Goal: Complete application form

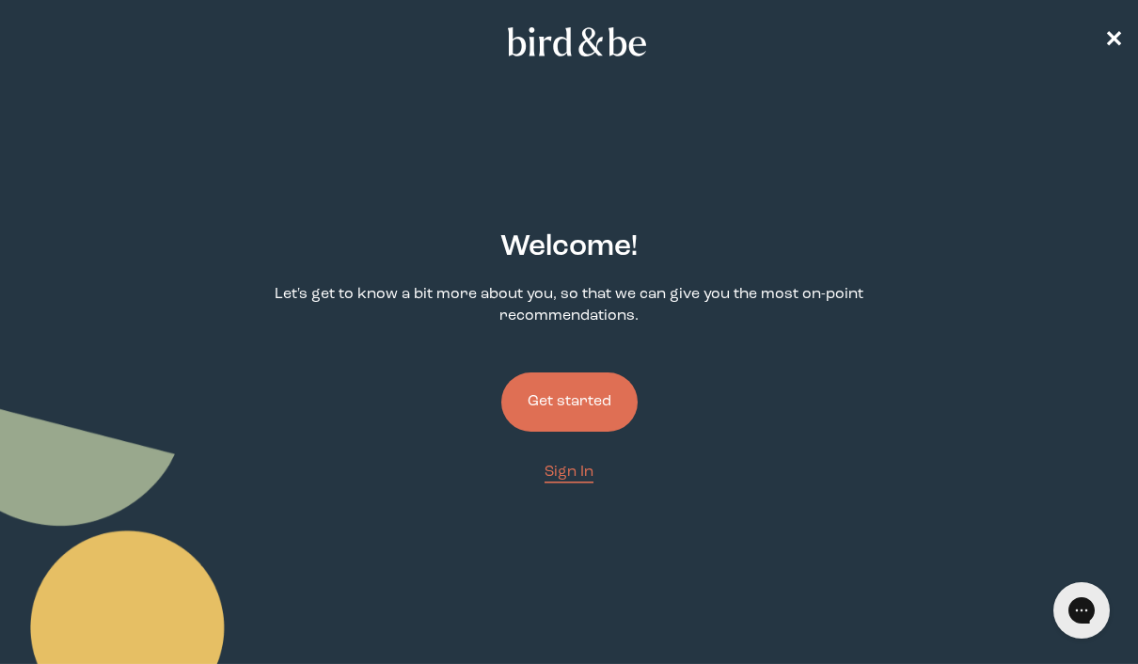
click at [614, 381] on button "Get started" at bounding box center [569, 401] width 136 height 59
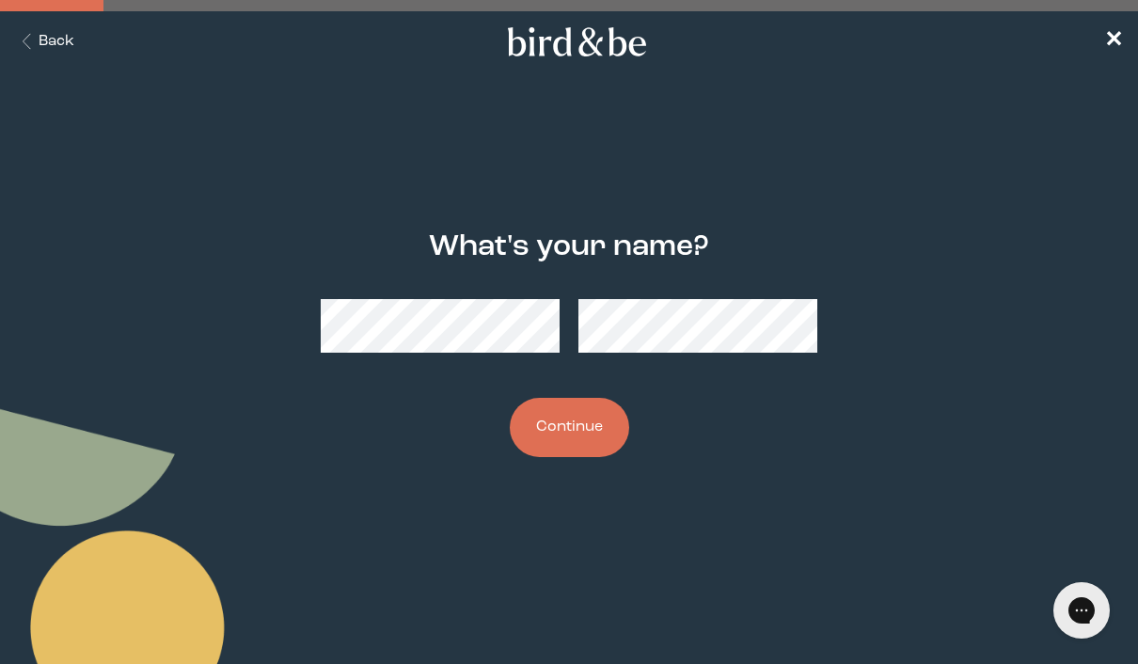
click at [586, 440] on button "Continue" at bounding box center [569, 427] width 119 height 59
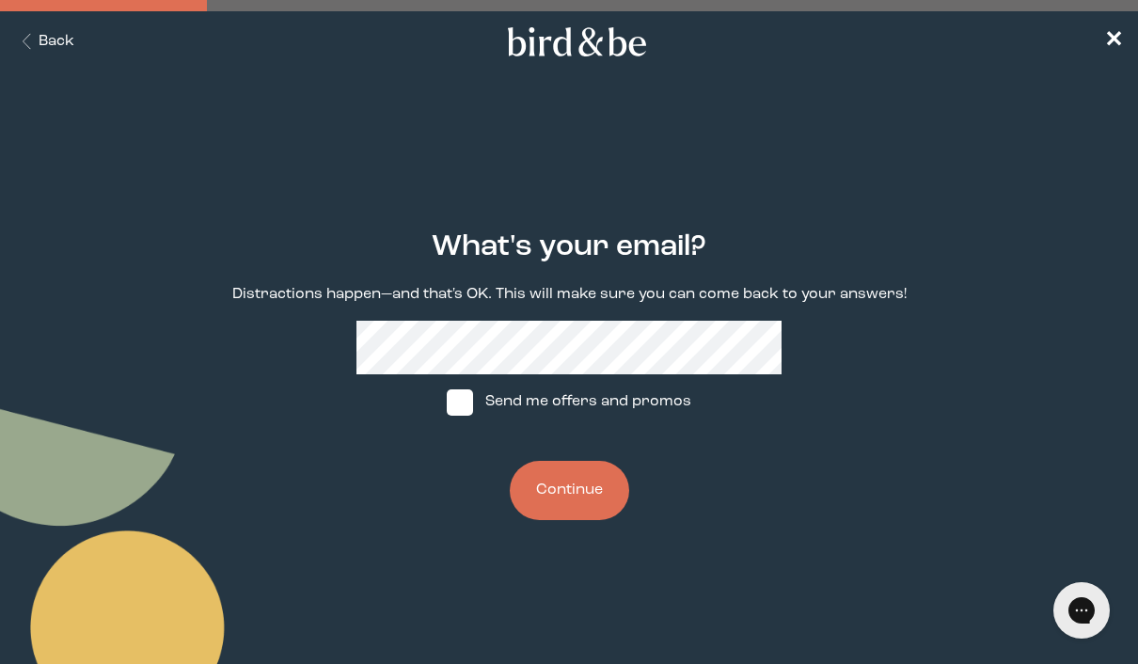
click at [465, 403] on span at bounding box center [460, 402] width 26 height 26
click at [447, 402] on input "Send me offers and promos" at bounding box center [446, 401] width 1 height 1
checkbox input "true"
click at [582, 505] on button "Continue" at bounding box center [569, 490] width 119 height 59
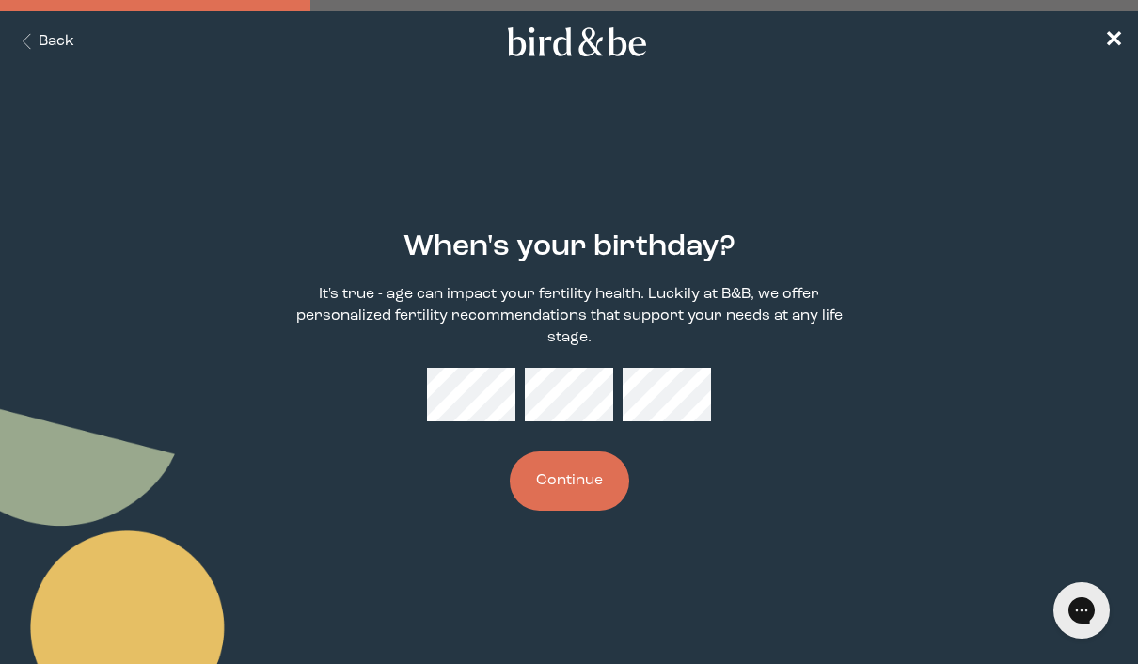
click at [596, 471] on button "Continue" at bounding box center [569, 480] width 119 height 59
click at [474, 483] on div "When's your birthday? It's true - age can impact your fertility health. Luckily…" at bounding box center [569, 370] width 710 height 340
click at [569, 472] on button "Continue" at bounding box center [569, 480] width 119 height 59
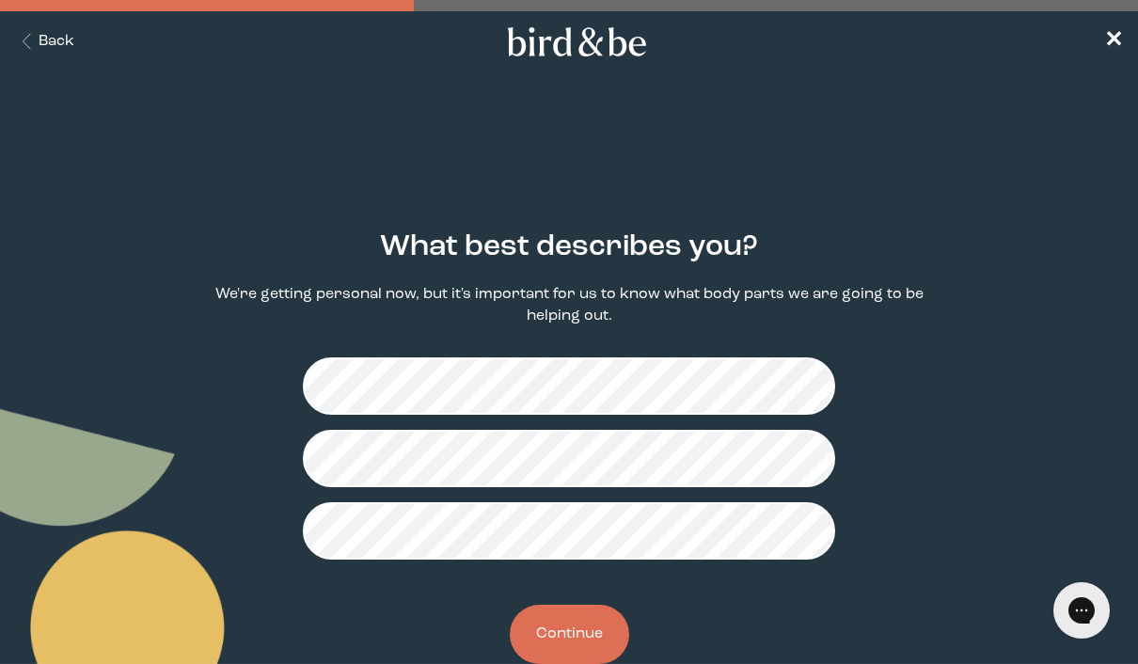
click at [570, 631] on button "Continue" at bounding box center [569, 634] width 119 height 59
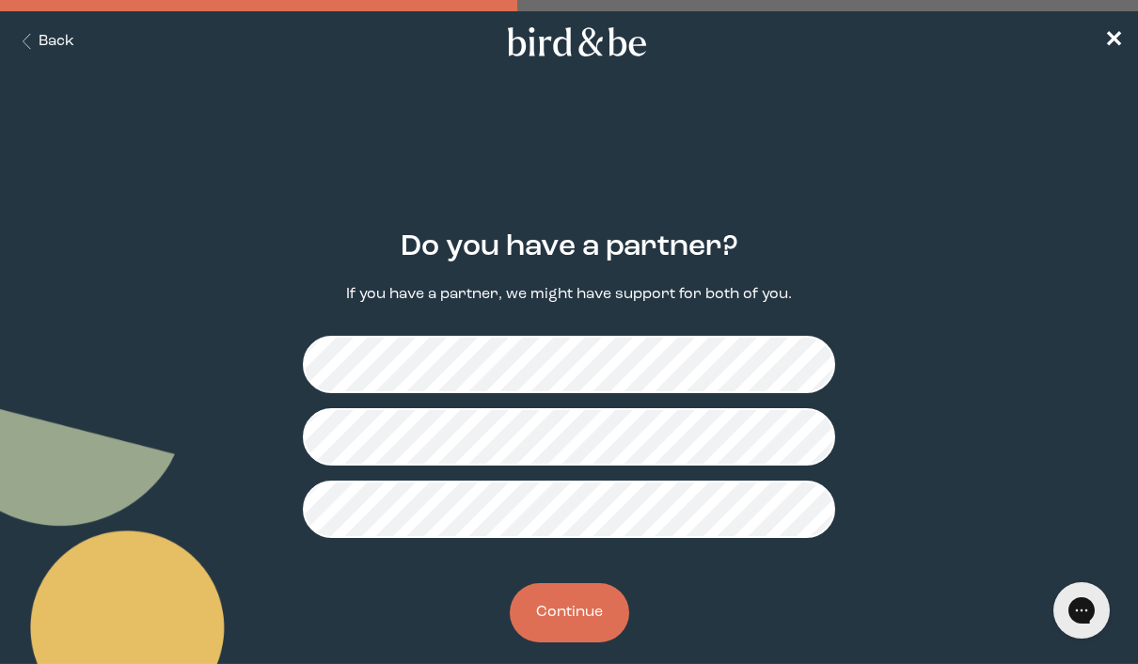
click at [591, 622] on button "Continue" at bounding box center [569, 612] width 119 height 59
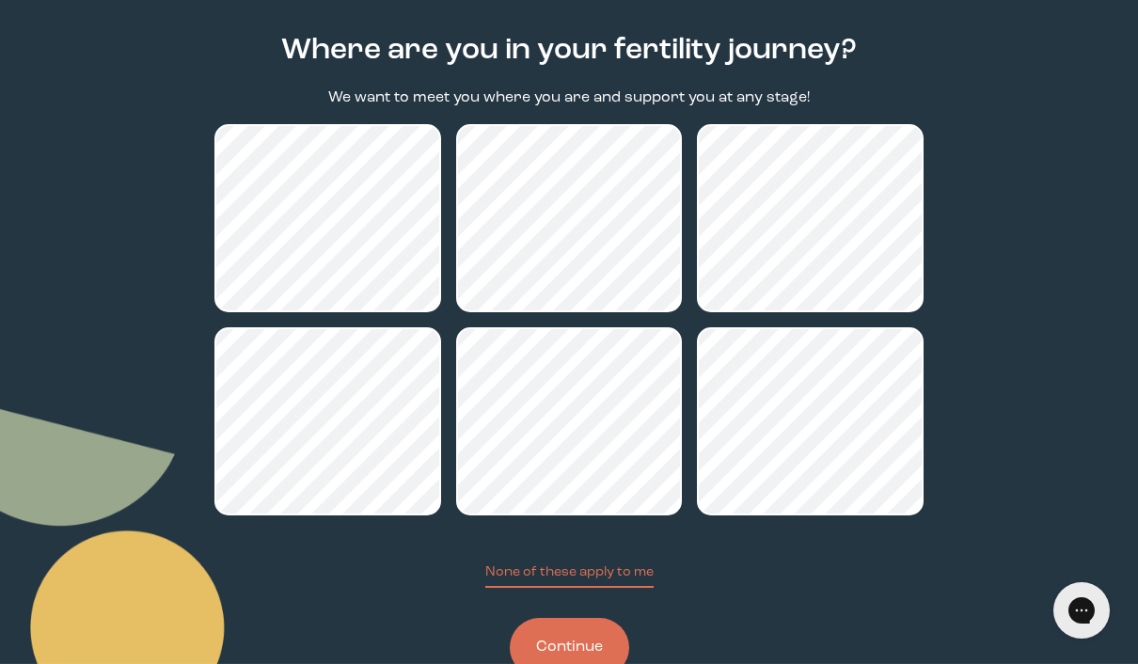
scroll to position [196, 0]
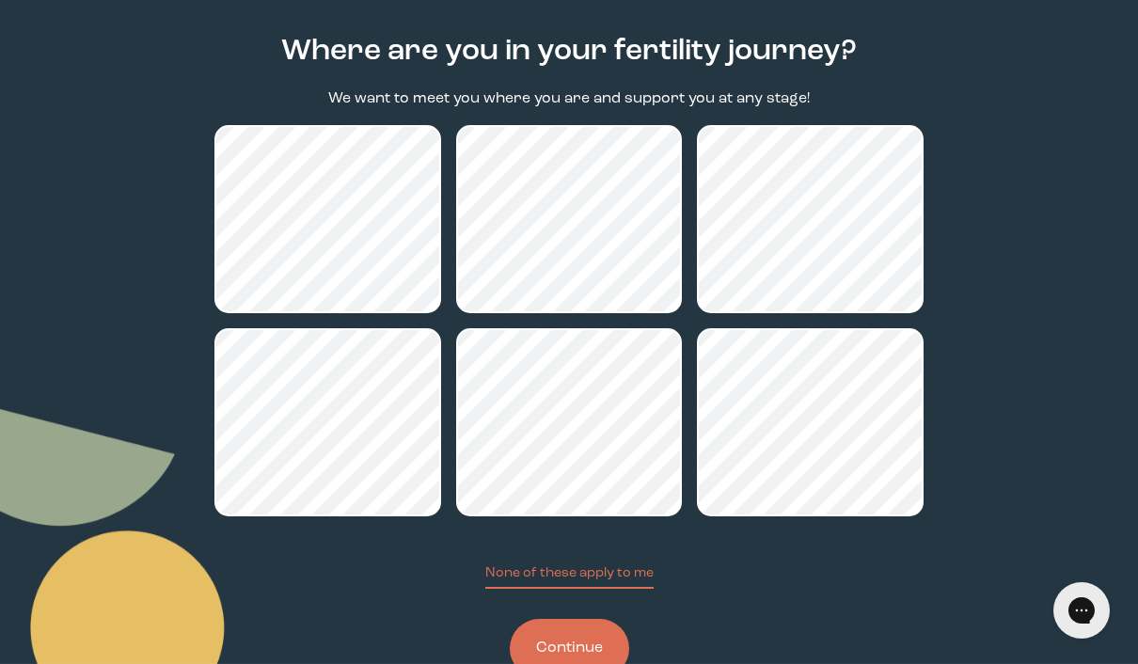
click at [584, 658] on button "Continue" at bounding box center [569, 648] width 119 height 59
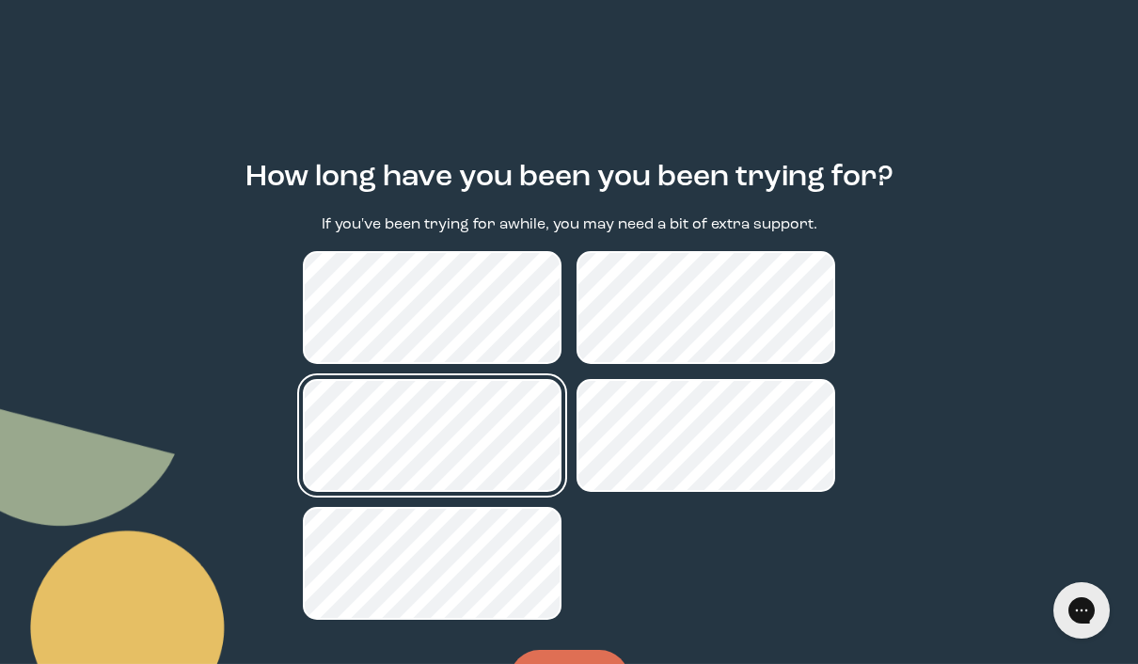
scroll to position [75, 0]
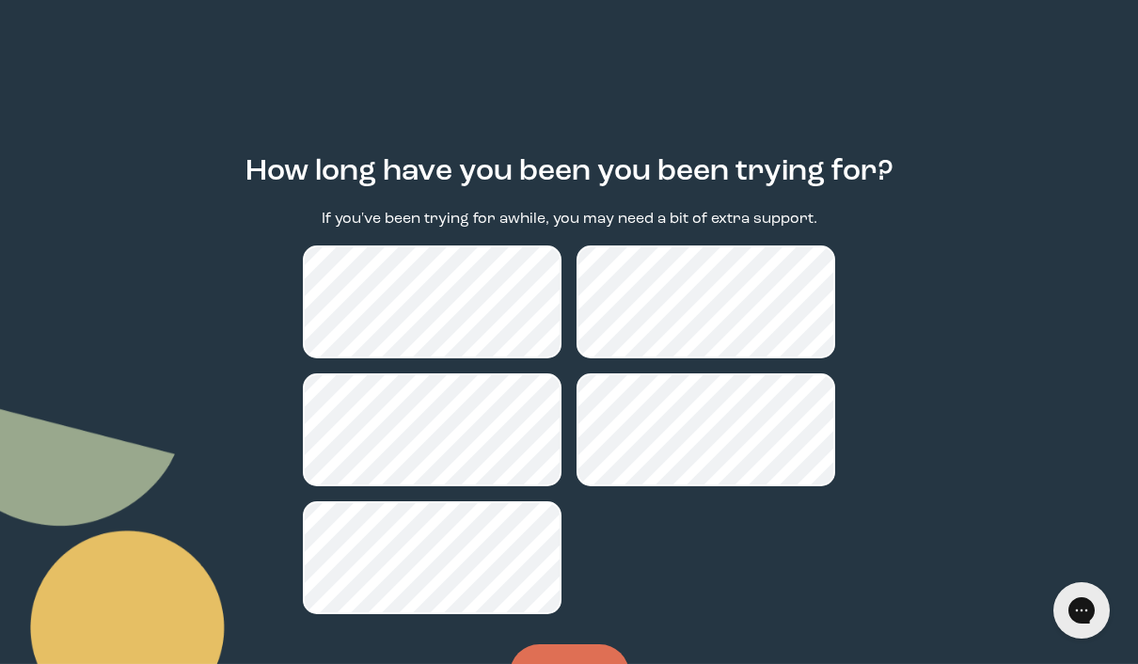
click at [579, 663] on button "Continue" at bounding box center [569, 673] width 119 height 59
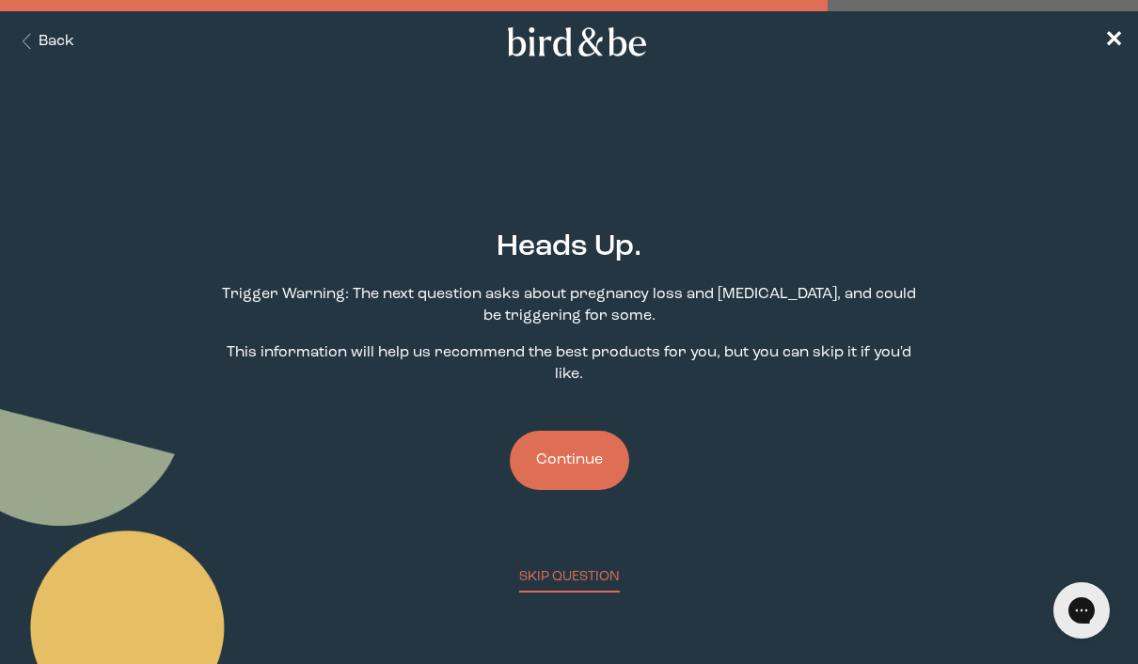
click at [570, 450] on button "Continue" at bounding box center [569, 460] width 119 height 59
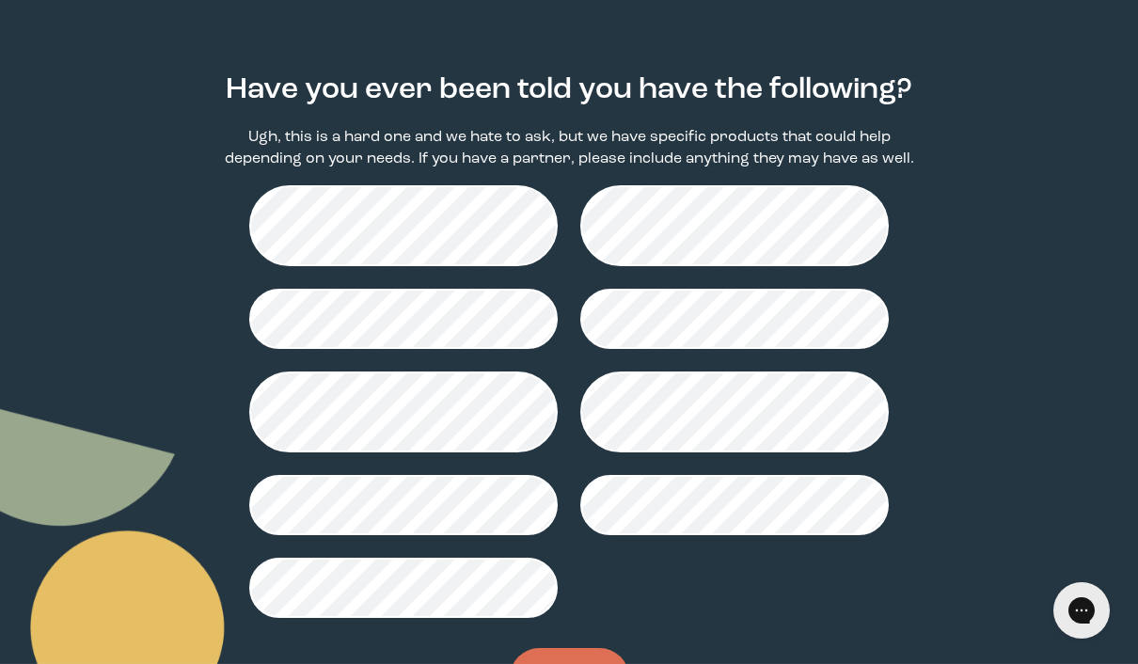
scroll to position [155, 0]
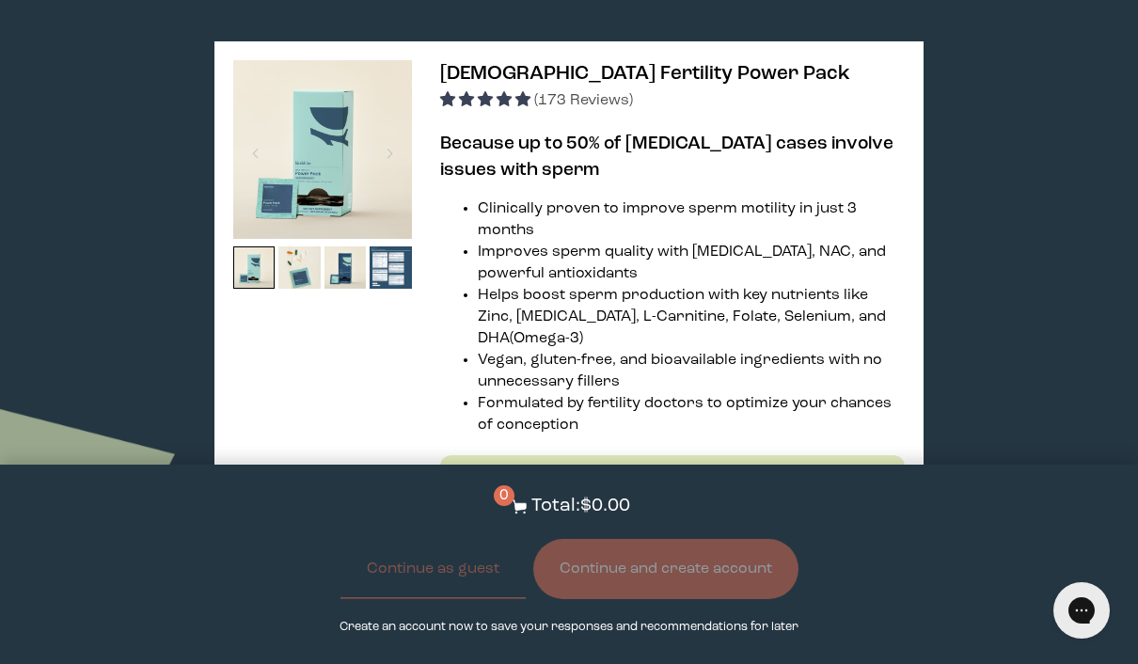
scroll to position [3985, 0]
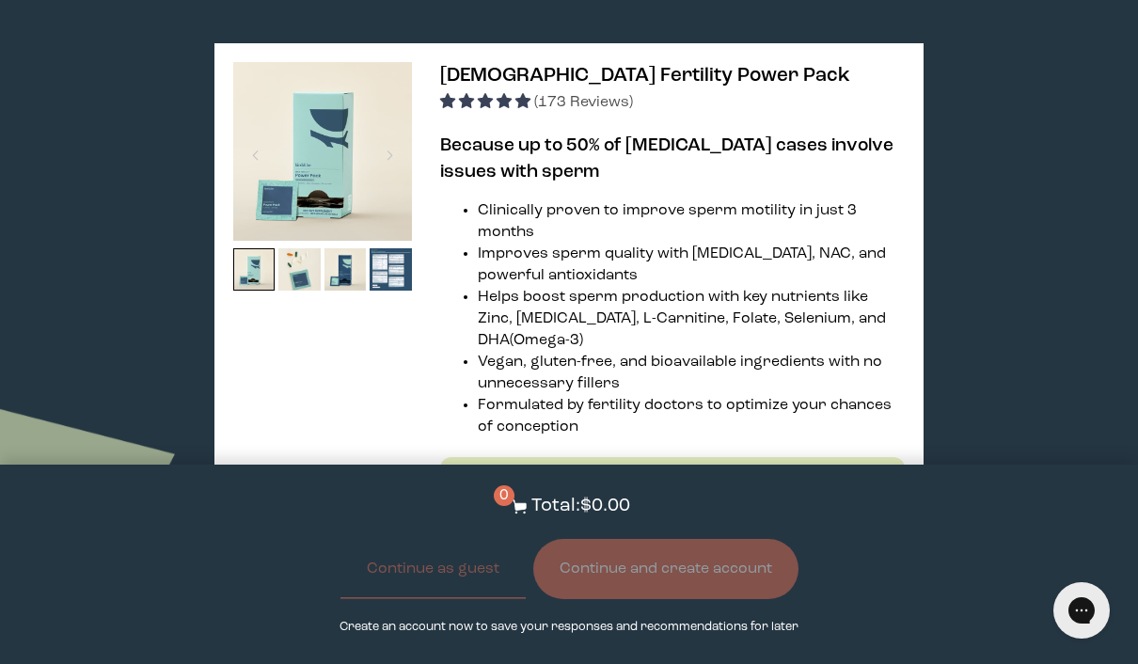
click at [275, 241] on img at bounding box center [322, 151] width 179 height 179
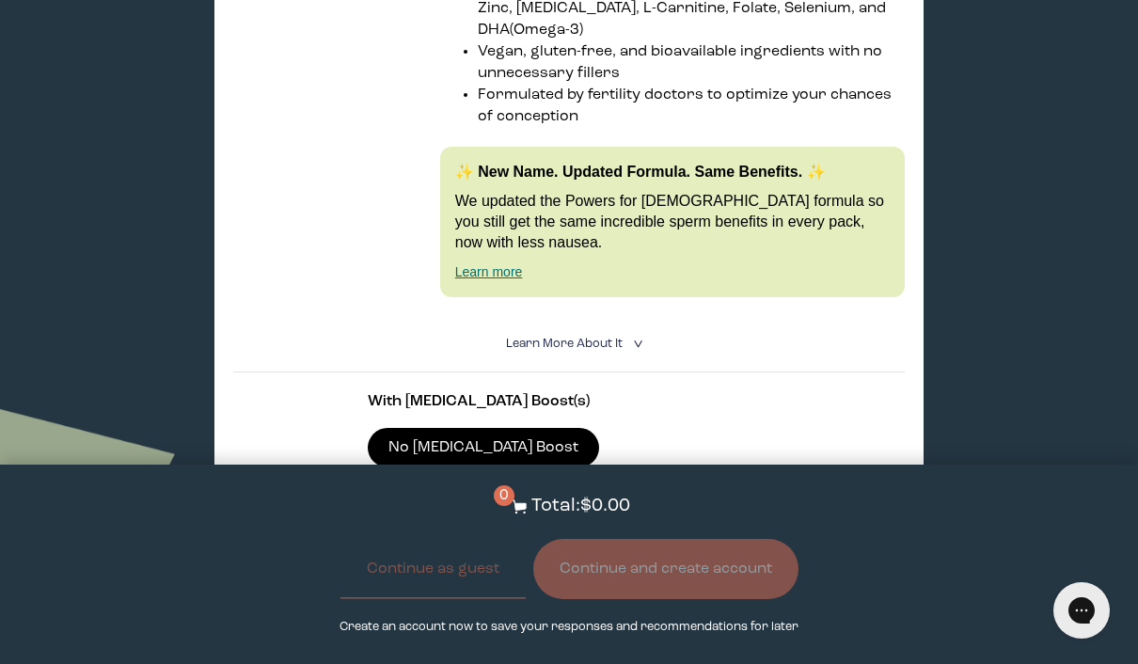
scroll to position [4319, 0]
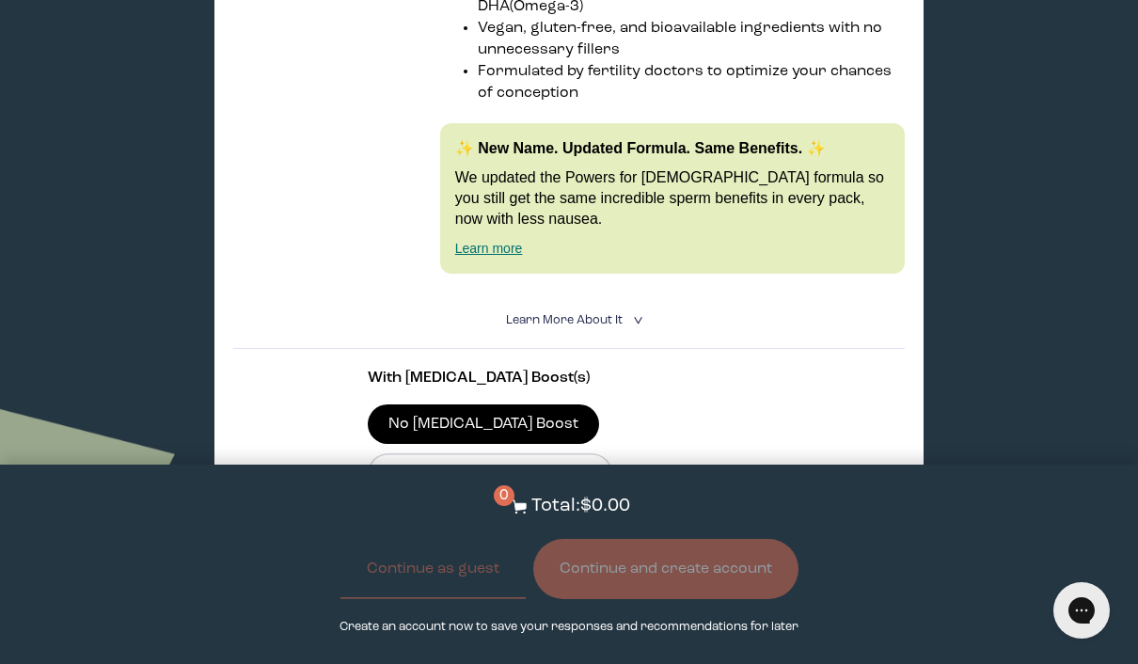
click at [525, 326] on span "Learn More About it" at bounding box center [564, 320] width 117 height 12
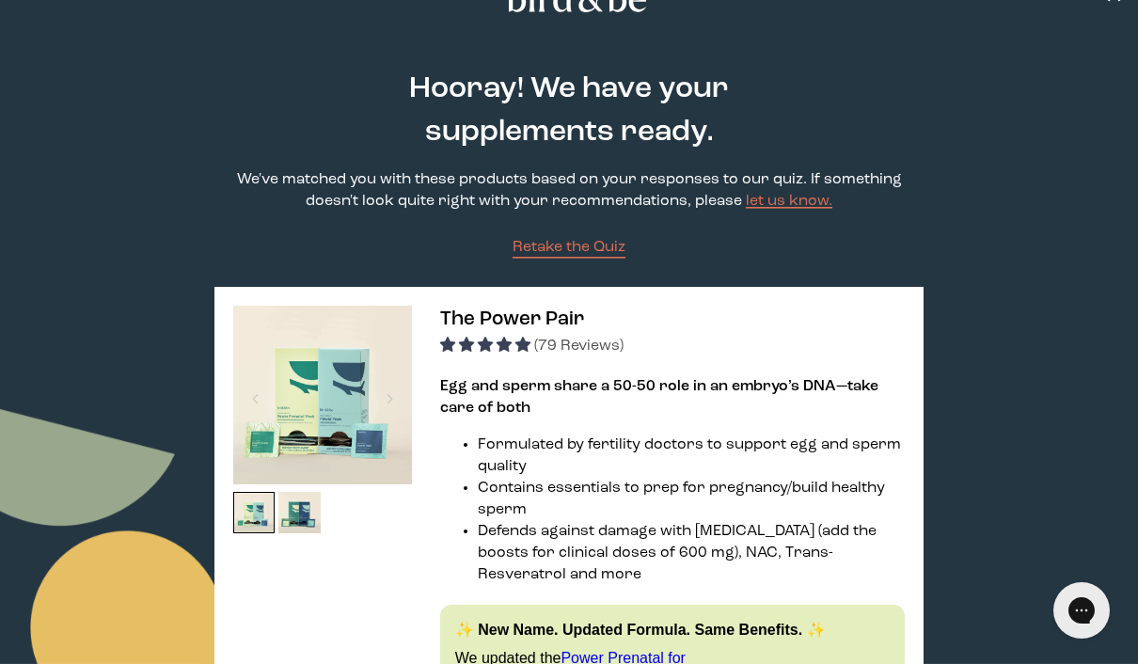
scroll to position [0, 0]
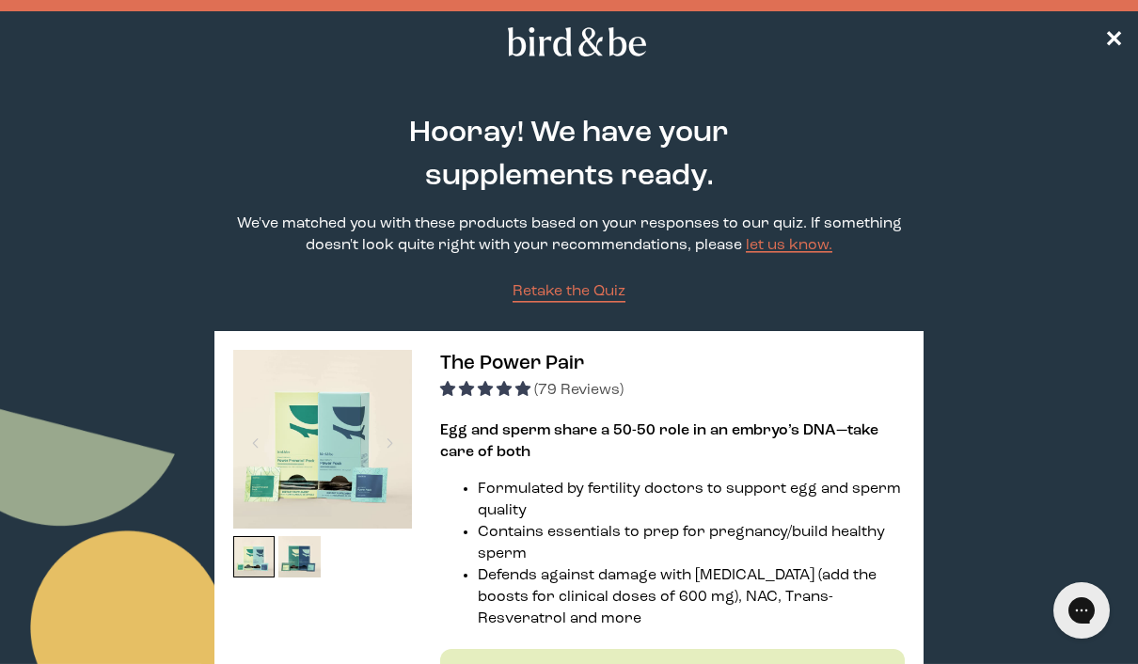
click at [565, 46] on icon at bounding box center [577, 41] width 148 height 29
